Goal: Information Seeking & Learning: Learn about a topic

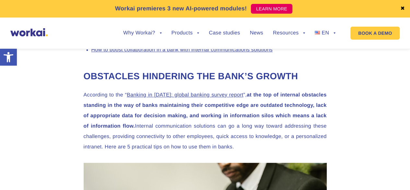
scroll to position [421, 0]
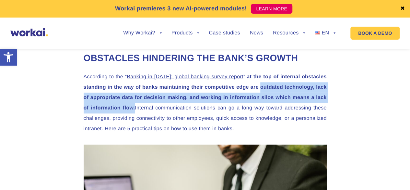
drag, startPoint x: 260, startPoint y: 87, endPoint x: 135, endPoint y: 108, distance: 126.2
click at [135, 108] on strong "at the top of internal obstacles standing in the way of banks maintaining their…" at bounding box center [205, 92] width 243 height 37
click at [280, 102] on p "According to the “ Banking in 2035: global banking survey report ”, at the top …" at bounding box center [205, 103] width 243 height 62
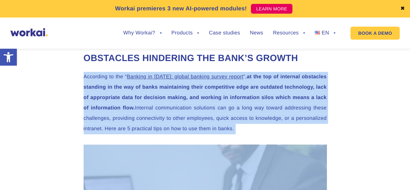
drag, startPoint x: 85, startPoint y: 74, endPoint x: 251, endPoint y: 135, distance: 176.8
copy div "According to the “ Banking in 2035: global banking survey report ”, at the top …"
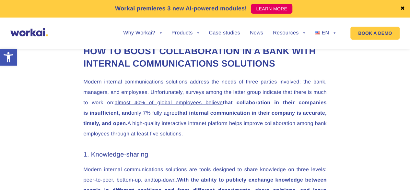
scroll to position [713, 0]
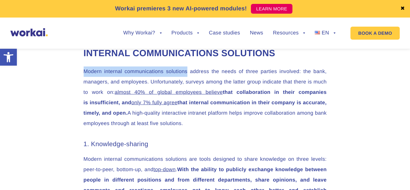
drag, startPoint x: 83, startPoint y: 84, endPoint x: 189, endPoint y: 86, distance: 105.4
click at [189, 86] on p "Modern internal communications solutions address the needs of three parties inv…" at bounding box center [205, 97] width 243 height 62
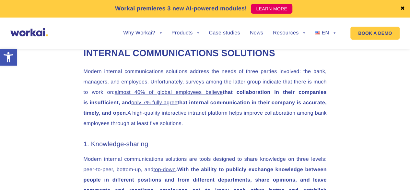
click at [314, 84] on p "Modern internal communications solutions address the needs of three parties inv…" at bounding box center [205, 97] width 243 height 62
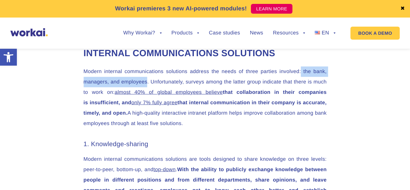
drag, startPoint x: 301, startPoint y: 84, endPoint x: 147, endPoint y: 92, distance: 155.2
click at [147, 92] on p "Modern internal communications solutions address the needs of three parties inv…" at bounding box center [205, 97] width 243 height 62
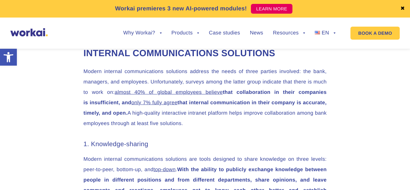
click at [279, 98] on p "Modern internal communications solutions address the needs of three parties inv…" at bounding box center [205, 97] width 243 height 62
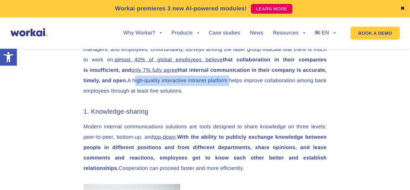
drag, startPoint x: 182, startPoint y: 92, endPoint x: 286, endPoint y: 94, distance: 104.1
click at [286, 94] on p "Modern internal communications solutions address the needs of three parties inv…" at bounding box center [205, 65] width 243 height 62
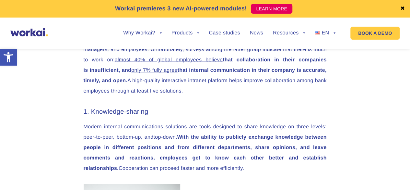
click at [308, 95] on p "Modern internal communications solutions address the needs of three parties inv…" at bounding box center [205, 65] width 243 height 62
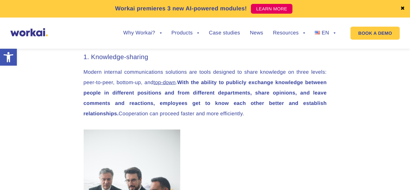
scroll to position [810, 0]
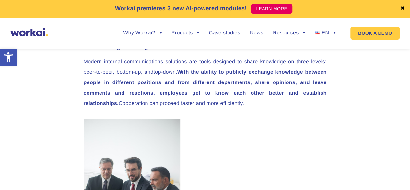
drag, startPoint x: 83, startPoint y: 83, endPoint x: 179, endPoint y: 84, distance: 96.3
click at [214, 84] on strong "With the ability to publicly exchange knowledge between people in different pos…" at bounding box center [205, 87] width 243 height 37
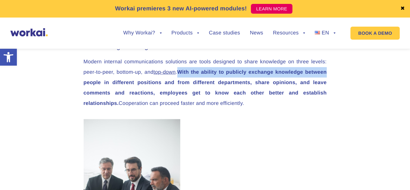
drag, startPoint x: 182, startPoint y: 84, endPoint x: 327, endPoint y: 86, distance: 145.9
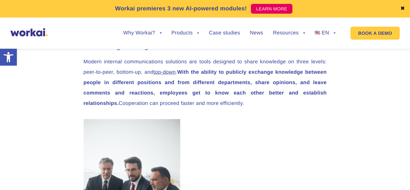
click at [323, 78] on p "Modern internal communications solutions are tools designed to share knowledge …" at bounding box center [205, 83] width 243 height 52
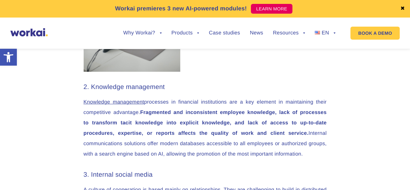
scroll to position [1037, 0]
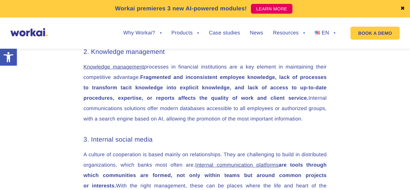
click at [252, 97] on strong "Fragmented and inconsistent employee knowledge, lack of processes to transform …" at bounding box center [205, 88] width 243 height 26
click at [246, 88] on strong "Fragmented and inconsistent employee knowledge, lack of processes to transform …" at bounding box center [205, 88] width 243 height 26
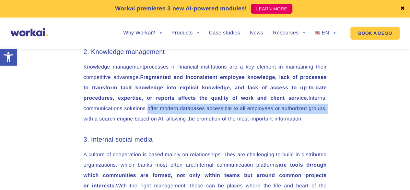
drag, startPoint x: 145, startPoint y: 121, endPoint x: 329, endPoint y: 123, distance: 183.5
copy p "offer modern databases accessible to all employees or authorized groups,"
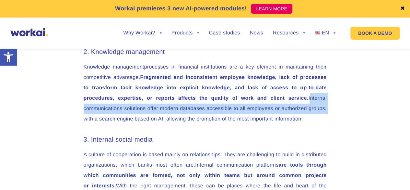
drag, startPoint x: 308, startPoint y: 111, endPoint x: 334, endPoint y: 125, distance: 30.2
copy p "Internal communications solutions offer modern databases accessible to all empl…"
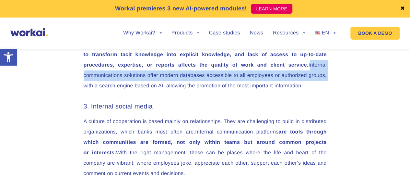
scroll to position [1102, 0]
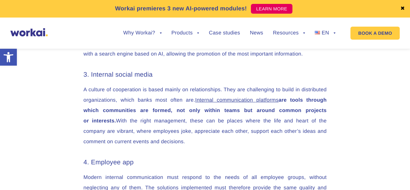
click at [256, 126] on p "A culture of cooperation is based mainly on relationships. They are challenging…" at bounding box center [205, 116] width 243 height 62
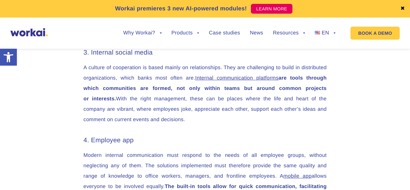
scroll to position [1135, 0]
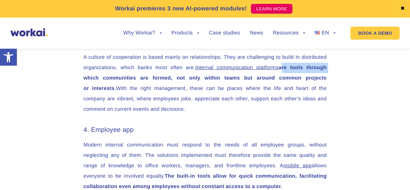
drag, startPoint x: 279, startPoint y: 78, endPoint x: 336, endPoint y: 80, distance: 56.8
click at [200, 99] on p "A culture of cooperation is based mainly on relationships. They are challenging…" at bounding box center [205, 83] width 243 height 62
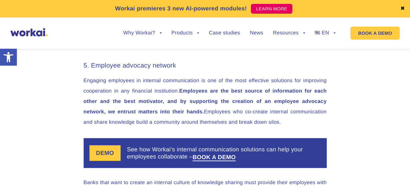
scroll to position [1459, 0]
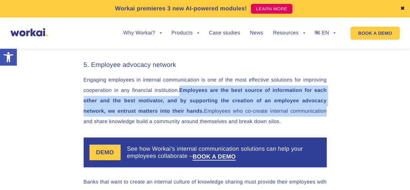
drag, startPoint x: 181, startPoint y: 101, endPoint x: 353, endPoint y: 120, distance: 173.1
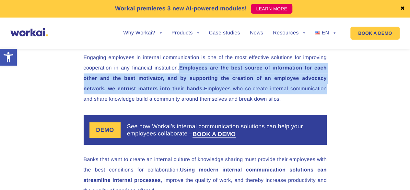
scroll to position [1491, 0]
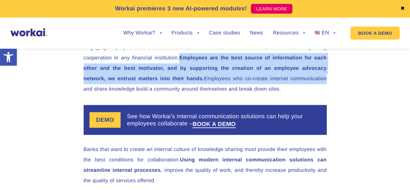
click at [272, 94] on p "Engaging employees in internal communication is one of the most effective solut…" at bounding box center [205, 68] width 243 height 52
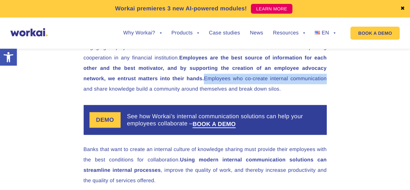
drag, startPoint x: 202, startPoint y: 90, endPoint x: 335, endPoint y: 93, distance: 132.3
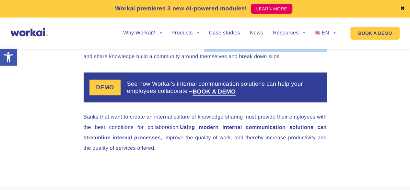
scroll to position [1556, 0]
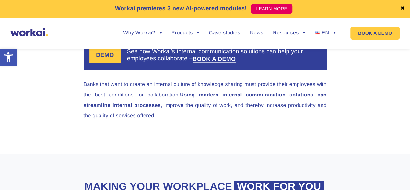
drag, startPoint x: 182, startPoint y: 106, endPoint x: 193, endPoint y: 131, distance: 26.7
click at [193, 121] on p "Banks that want to create an internal culture of knowledge sharing must provide…" at bounding box center [205, 99] width 243 height 41
click at [227, 121] on p "Banks that want to create an internal culture of knowledge sharing must provide…" at bounding box center [205, 99] width 243 height 41
drag, startPoint x: 83, startPoint y: 96, endPoint x: 330, endPoint y: 126, distance: 248.8
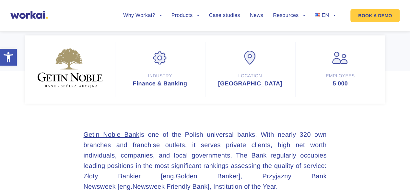
scroll to position [162, 0]
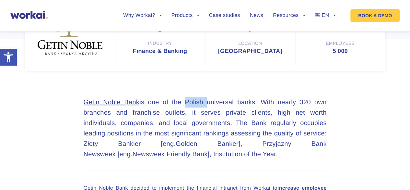
drag, startPoint x: 185, startPoint y: 99, endPoint x: 206, endPoint y: 101, distance: 21.2
click at [206, 101] on h3 "Getin Noble Bank is one of the Polish universal banks. With nearly 320 own bran…" at bounding box center [205, 133] width 243 height 73
click at [258, 105] on h3 "Getin Noble Bank is one of the Polish universal banks. With nearly 320 own bran…" at bounding box center [205, 133] width 243 height 73
drag, startPoint x: 185, startPoint y: 101, endPoint x: 255, endPoint y: 102, distance: 70.7
click at [256, 102] on h3 "Getin Noble Bank is one of the Polish universal banks. With nearly 320 own bran…" at bounding box center [205, 133] width 243 height 73
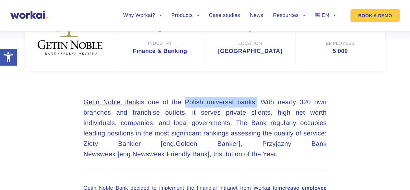
click at [256, 105] on div at bounding box center [256, 105] width 0 height 0
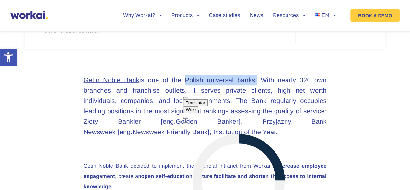
scroll to position [194, 0]
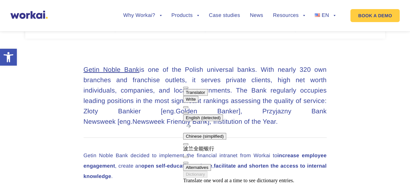
click at [168, 111] on h3 "Getin Noble Bank is one of the Polish universal banks. With nearly 320 own bran…" at bounding box center [205, 101] width 243 height 73
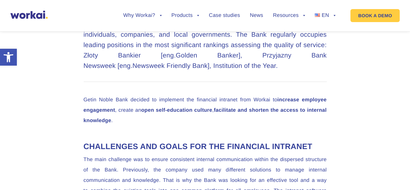
scroll to position [259, 0]
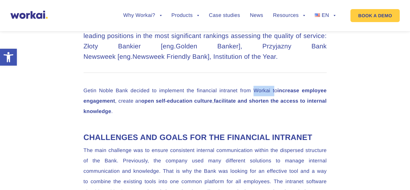
drag, startPoint x: 252, startPoint y: 89, endPoint x: 273, endPoint y: 90, distance: 20.7
click at [273, 90] on p "Getin Noble Bank decided to implement the financial intranet from Workai to inc…" at bounding box center [205, 101] width 243 height 31
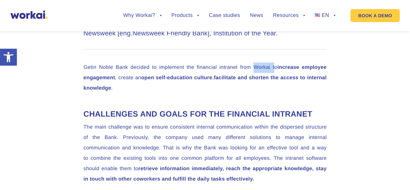
scroll to position [292, 0]
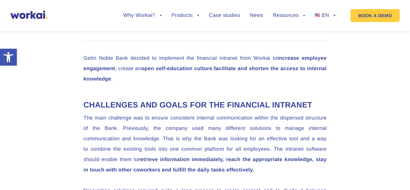
click at [208, 68] on strong "open self-education culture" at bounding box center [176, 69] width 71 height 6
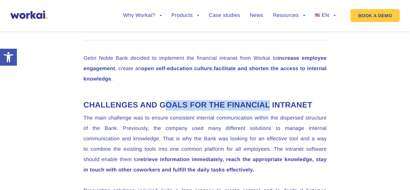
drag, startPoint x: 183, startPoint y: 103, endPoint x: 294, endPoint y: 107, distance: 111.6
click at [294, 107] on h2 "CHALLENGES AND GOALS FOR THE FINANCIAL INTRANET" at bounding box center [205, 105] width 243 height 10
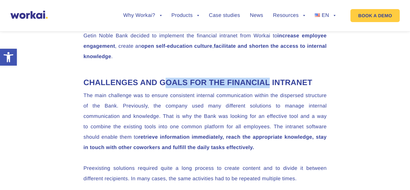
scroll to position [324, 0]
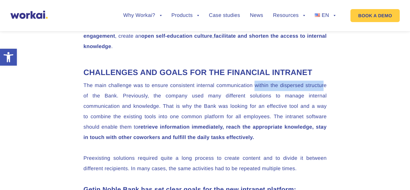
drag, startPoint x: 254, startPoint y: 96, endPoint x: 325, endPoint y: 99, distance: 70.7
click at [324, 98] on p "The main challenge was to ensure consistent internal communication within the d…" at bounding box center [205, 111] width 243 height 62
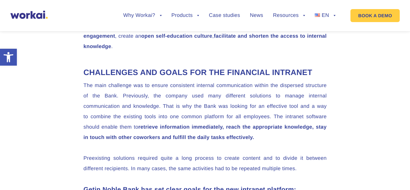
click at [257, 112] on p "The main challenge was to ensure consistent internal communication within the d…" at bounding box center [205, 111] width 243 height 62
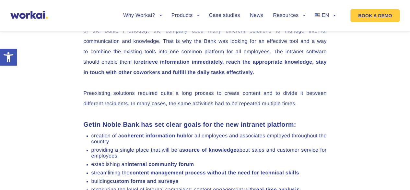
scroll to position [421, 0]
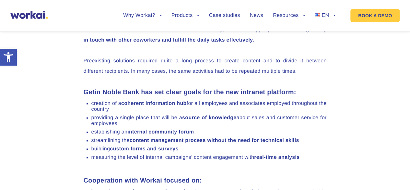
drag, startPoint x: 84, startPoint y: 101, endPoint x: 311, endPoint y: 101, distance: 226.9
click at [311, 97] on h3 "Getin Noble Bank has set clear goals for the new intranet platform:" at bounding box center [205, 92] width 243 height 10
click at [133, 106] on strong "coherent information hub" at bounding box center [153, 103] width 65 height 6
drag, startPoint x: 145, startPoint y: 113, endPoint x: 191, endPoint y: 113, distance: 45.7
click at [191, 112] on li "creation of a coherent information hub for all employees and associates employe…" at bounding box center [208, 106] width 235 height 12
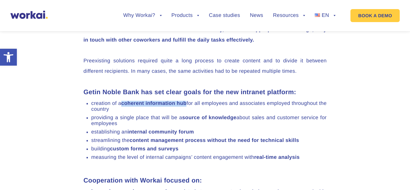
click at [190, 116] on div at bounding box center [190, 116] width 0 height 0
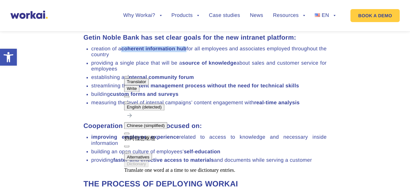
scroll to position [486, 0]
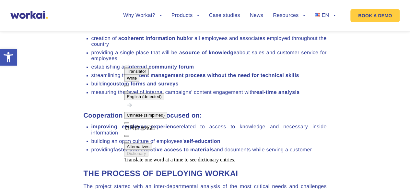
click at [199, 47] on li "creation of a coherent information hub for all employees and associates employe…" at bounding box center [208, 42] width 235 height 12
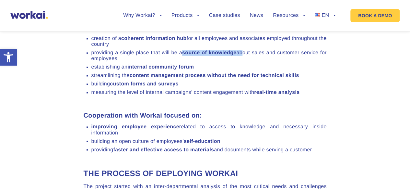
drag, startPoint x: 183, startPoint y: 62, endPoint x: 242, endPoint y: 65, distance: 59.4
click at [241, 62] on li "providing a single place that will be a source of knowledge about sales and cus…" at bounding box center [208, 56] width 235 height 12
click at [204, 70] on li "establishing an internal community forum" at bounding box center [208, 67] width 235 height 6
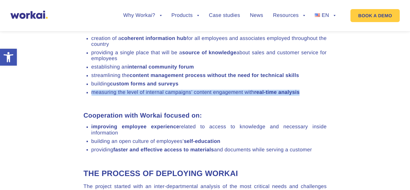
drag, startPoint x: 91, startPoint y: 102, endPoint x: 307, endPoint y: 106, distance: 215.3
click at [301, 95] on li "measuring the level of internal campaigns’ content engagement with real-time an…" at bounding box center [208, 92] width 235 height 6
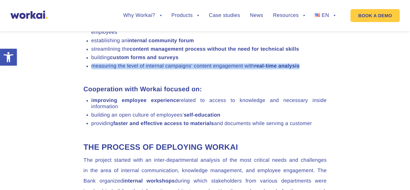
scroll to position [519, 0]
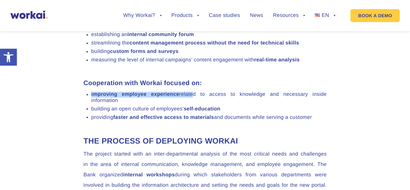
drag, startPoint x: 90, startPoint y: 105, endPoint x: 192, endPoint y: 105, distance: 101.5
click at [192, 105] on ul "improving employee experience related to access to knowledge and necessary insi…" at bounding box center [205, 105] width 243 height 29
click at [227, 103] on li "improving employee experience related to access to knowledge and necessary insi…" at bounding box center [208, 97] width 235 height 12
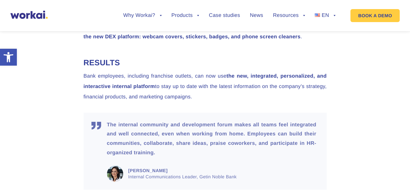
scroll to position [972, 0]
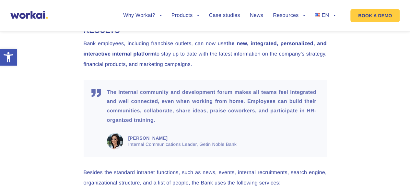
drag, startPoint x: 84, startPoint y: 66, endPoint x: 229, endPoint y: 90, distance: 147.1
click at [229, 70] on p "Bank employees, including franchise outlets, can now use the new, integrated, p…" at bounding box center [205, 54] width 243 height 31
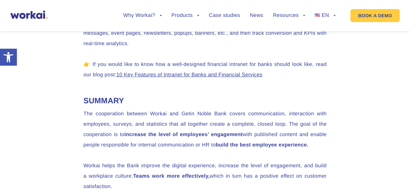
scroll to position [1264, 0]
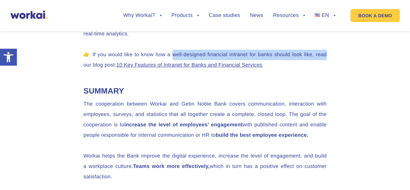
drag, startPoint x: 172, startPoint y: 81, endPoint x: 340, endPoint y: 84, distance: 167.9
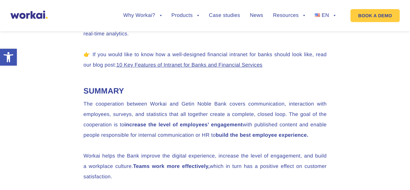
click at [289, 70] on p "👉 If you would like to know how a well-designed financial intranet for banks sh…" at bounding box center [205, 60] width 243 height 21
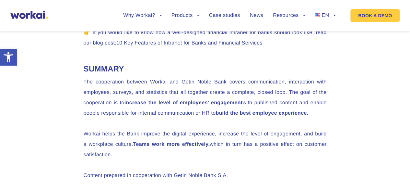
scroll to position [1297, 0]
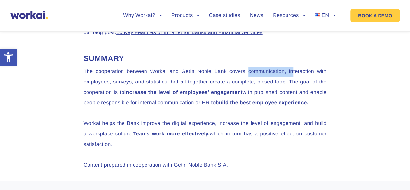
drag, startPoint x: 248, startPoint y: 97, endPoint x: 292, endPoint y: 98, distance: 44.1
click at [292, 98] on p "The cooperation between Workai and Getin Noble Bank covers communication, inter…" at bounding box center [205, 86] width 243 height 41
click at [278, 107] on p "The cooperation between Workai and Getin Noble Bank covers communication, inter…" at bounding box center [205, 86] width 243 height 41
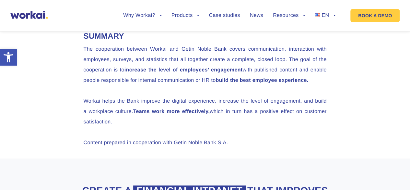
scroll to position [1329, 0]
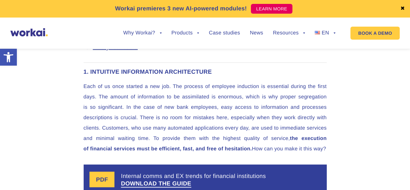
scroll to position [583, 0]
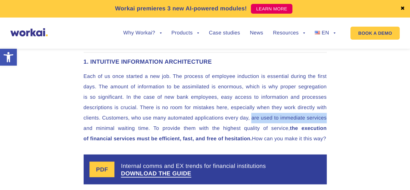
drag, startPoint x: 251, startPoint y: 117, endPoint x: 333, endPoint y: 117, distance: 82.0
click at [251, 118] on p "Each of us once started a new job. The process of employee induction is essenti…" at bounding box center [205, 107] width 243 height 73
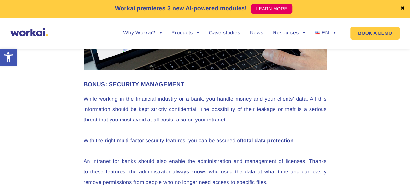
scroll to position [3857, 0]
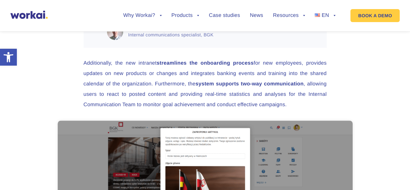
scroll to position [1394, 0]
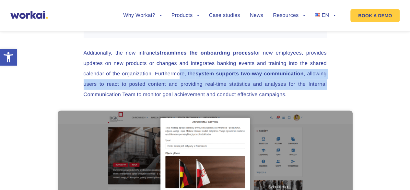
drag, startPoint x: 177, startPoint y: 76, endPoint x: 338, endPoint y: 90, distance: 162.0
click at [315, 83] on p "Additionally, the new intranet streamlines the onboarding process for new emplo…" at bounding box center [205, 74] width 243 height 52
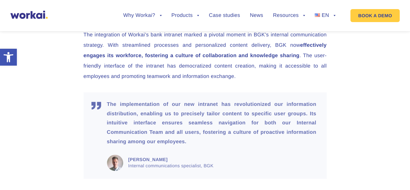
scroll to position [1621, 0]
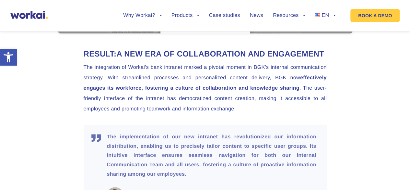
click at [166, 79] on p "The integration of Workai’s bank intranet marked a pivotal moment in BGK’s inte…" at bounding box center [205, 88] width 243 height 52
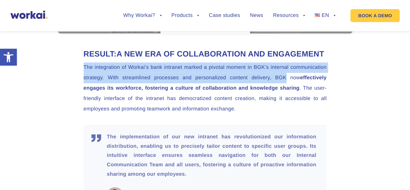
drag, startPoint x: 83, startPoint y: 75, endPoint x: 282, endPoint y: 91, distance: 199.7
click at [236, 94] on p "The integration of Workai’s bank intranet marked a pivotal moment in BGK’s inte…" at bounding box center [205, 88] width 243 height 52
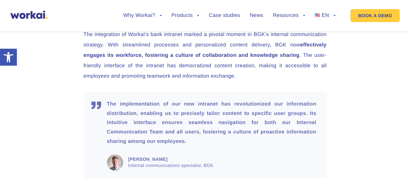
scroll to position [1686, 0]
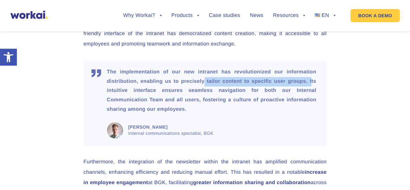
drag, startPoint x: 205, startPoint y: 92, endPoint x: 311, endPoint y: 94, distance: 106.3
click at [311, 94] on p "The implementation of our new intranet has revolutionized our information distr…" at bounding box center [211, 90] width 209 height 47
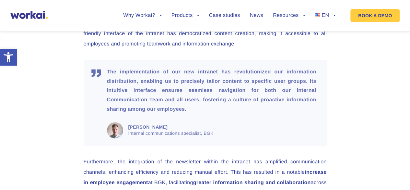
click at [294, 107] on p "The implementation of our new intranet has revolutionized our information distr…" at bounding box center [211, 90] width 209 height 47
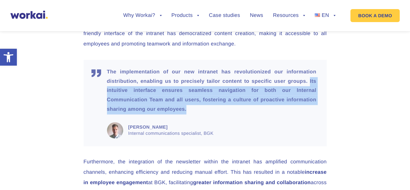
drag, startPoint x: 309, startPoint y: 93, endPoint x: 316, endPoint y: 123, distance: 30.8
click at [320, 123] on blockquote "The implementation of our new intranet has revolutionized our information distr…" at bounding box center [205, 103] width 243 height 86
click at [186, 124] on div at bounding box center [186, 124] width 0 height 0
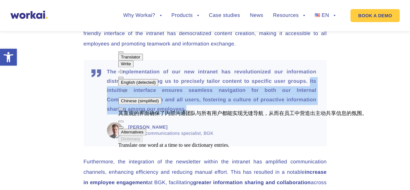
drag, startPoint x: 170, startPoint y: 91, endPoint x: 242, endPoint y: 101, distance: 73.2
click at [243, 110] on div "其直观的界面确保了内部沟通团队与所有用户都能实现无缝导航，从而在员工中营造出主动共享信息的氛围。" at bounding box center [242, 113] width 249 height 7
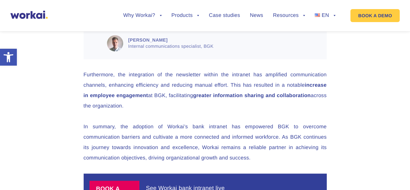
scroll to position [1783, 0]
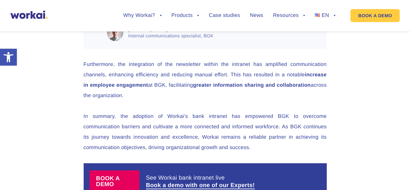
click at [215, 85] on p "Furthermore, the integration of the newsletter within the intranet has amplifie…" at bounding box center [205, 79] width 243 height 41
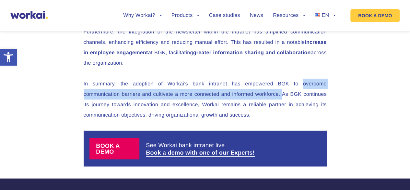
drag, startPoint x: 301, startPoint y: 95, endPoint x: 282, endPoint y: 104, distance: 21.8
click at [282, 104] on p "In summary, the adoption of Workai’s bank intranet has empowered BGK to overcom…" at bounding box center [205, 98] width 243 height 41
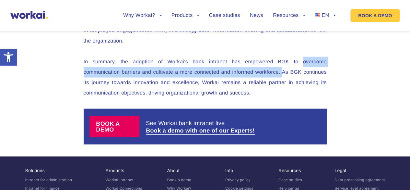
scroll to position [1848, 0]
